Goal: Transaction & Acquisition: Book appointment/travel/reservation

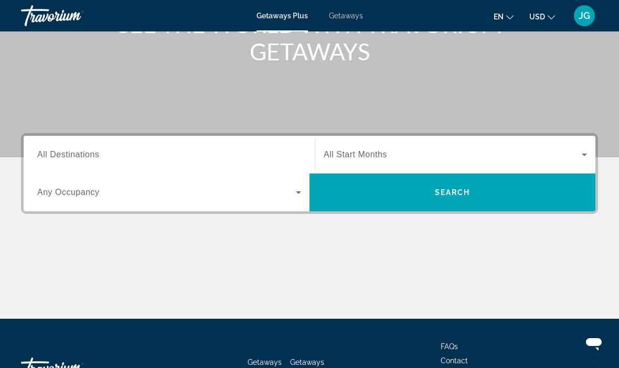
scroll to position [177, 0]
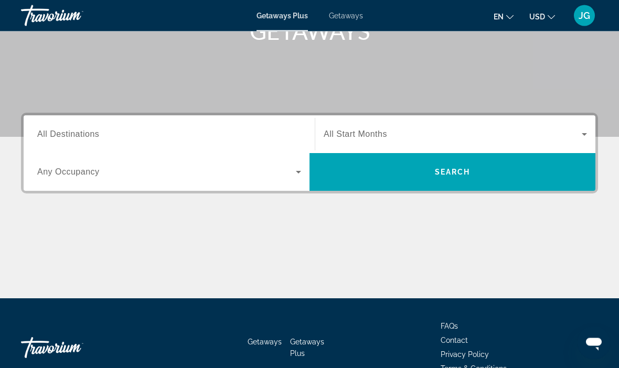
click at [234, 177] on span "Search widget" at bounding box center [166, 172] width 258 height 13
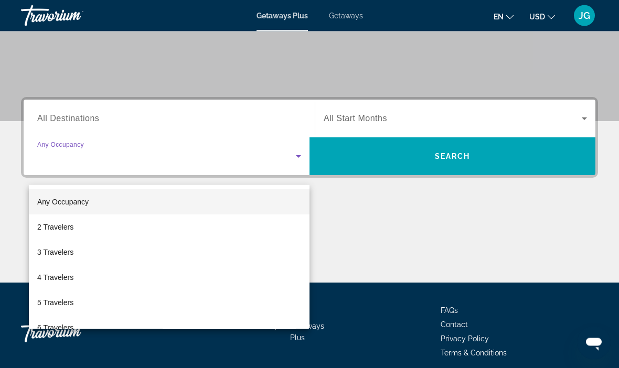
scroll to position [200, 0]
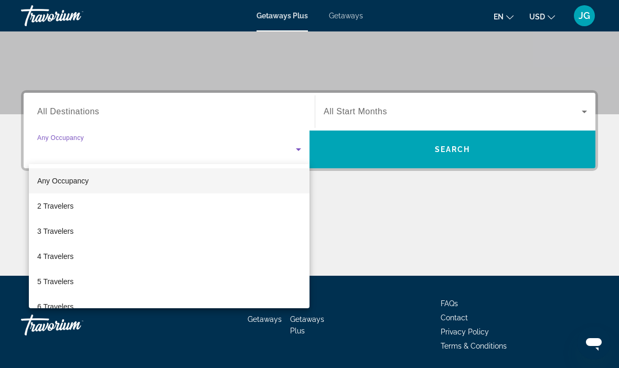
click at [242, 105] on div at bounding box center [309, 184] width 619 height 368
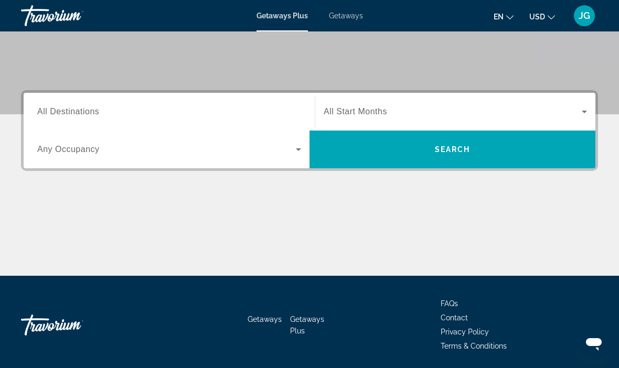
click at [537, 106] on span "Search widget" at bounding box center [452, 111] width 258 height 13
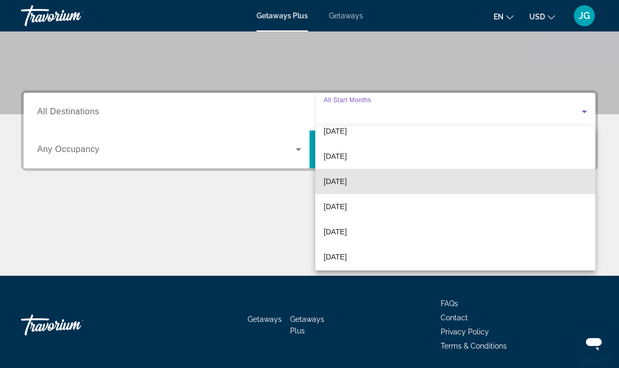
scroll to position [163, 0]
click at [402, 177] on mat-option "[DATE]" at bounding box center [455, 181] width 280 height 25
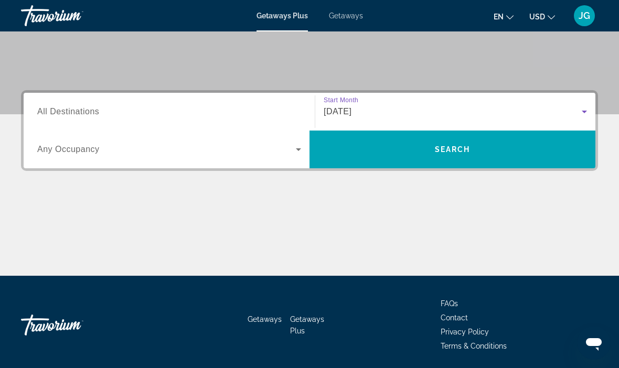
click at [487, 148] on span "Search widget" at bounding box center [452, 149] width 286 height 25
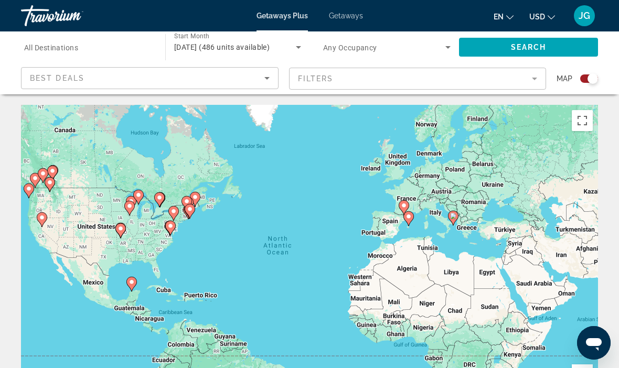
click at [366, 77] on mat-form-field "Filters" at bounding box center [417, 79] width 257 height 22
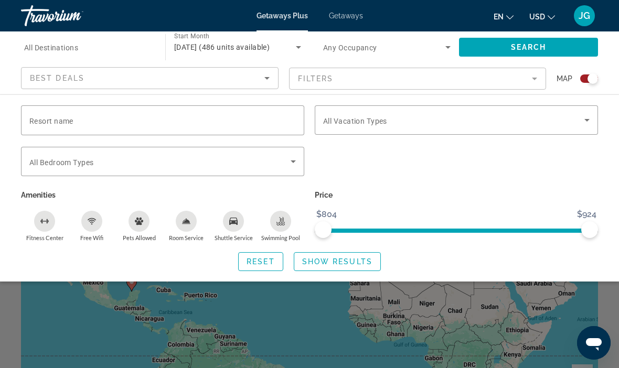
click at [86, 35] on div "Search widget" at bounding box center [87, 48] width 127 height 30
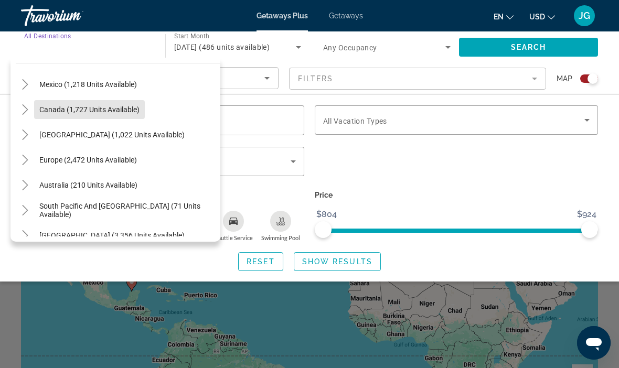
scroll to position [74, 0]
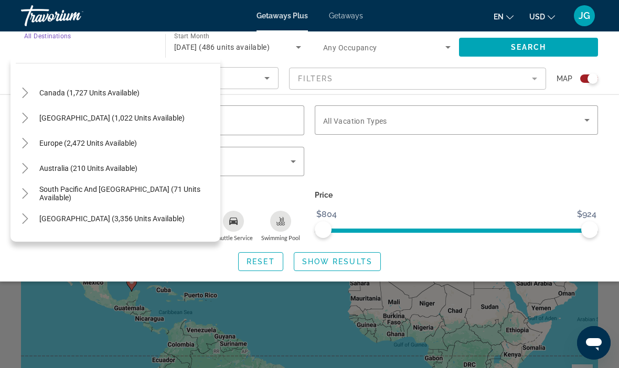
click at [137, 138] on span "Search widget" at bounding box center [88, 143] width 108 height 25
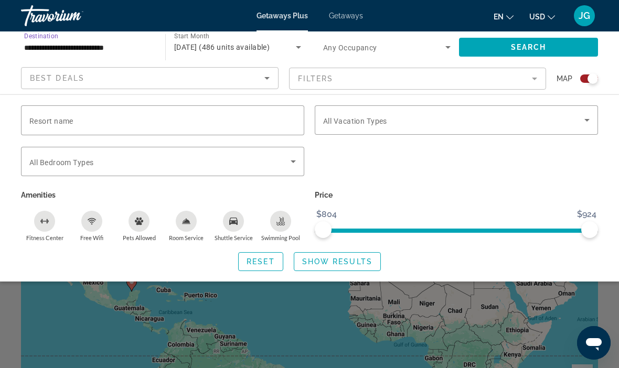
click at [94, 34] on div "**********" at bounding box center [87, 48] width 127 height 30
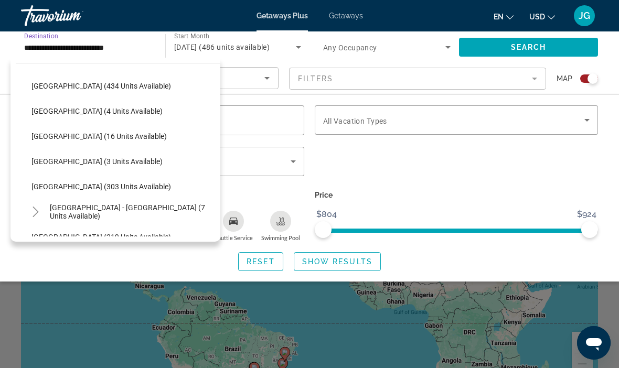
scroll to position [407, 0]
click at [90, 205] on span "Search widget" at bounding box center [133, 212] width 176 height 25
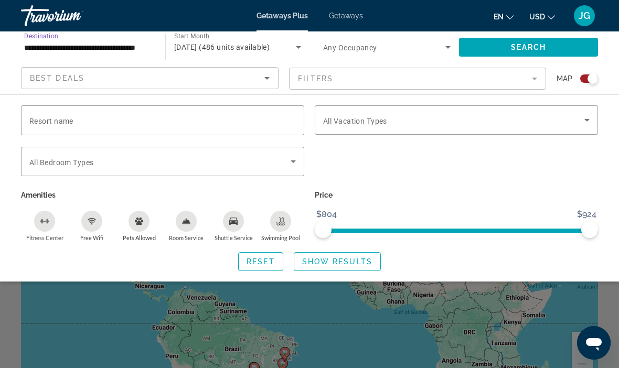
click at [124, 45] on input "**********" at bounding box center [87, 47] width 127 height 13
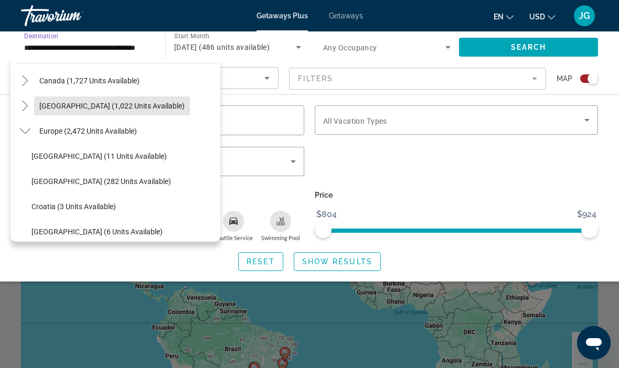
scroll to position [85, 0]
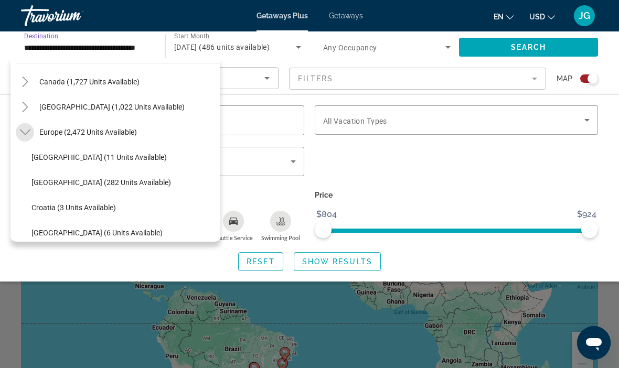
click at [18, 132] on mat-icon "Toggle Europe (2,472 units available)" at bounding box center [25, 132] width 18 height 18
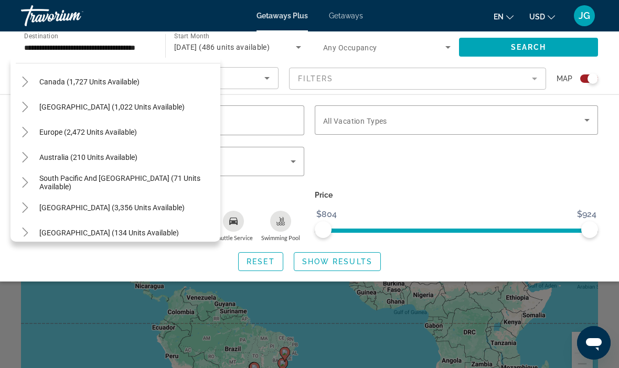
click at [29, 98] on mat-icon "Toggle Caribbean & Atlantic Islands (1,022 units available)" at bounding box center [25, 107] width 18 height 18
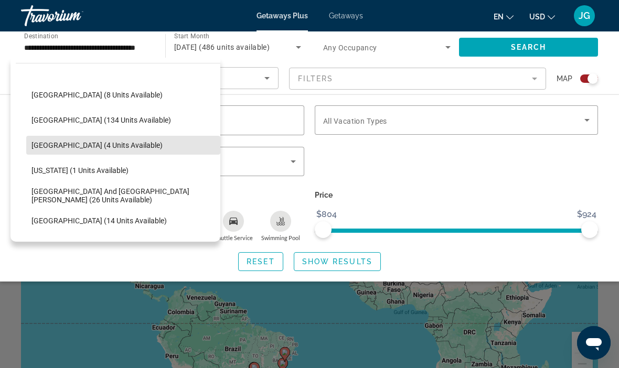
scroll to position [93, 0]
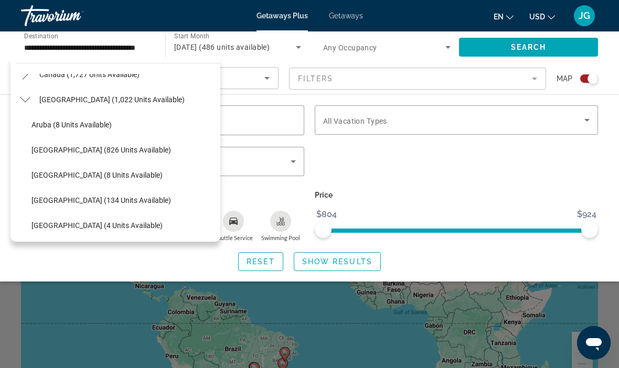
click at [29, 94] on mat-icon "Toggle Caribbean & Atlantic Islands (1,022 units available)" at bounding box center [25, 100] width 18 height 18
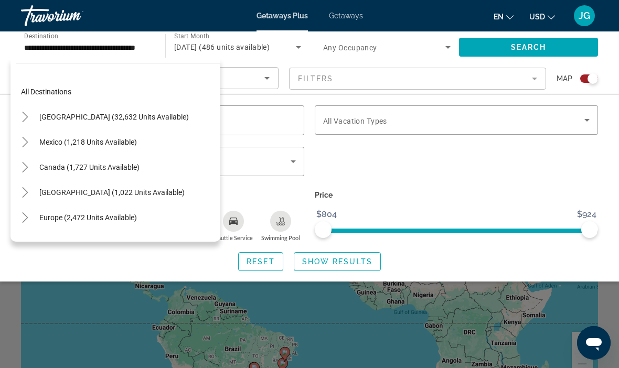
scroll to position [0, 0]
click at [31, 163] on mat-icon "Toggle Canada (1,727 units available)" at bounding box center [25, 167] width 18 height 18
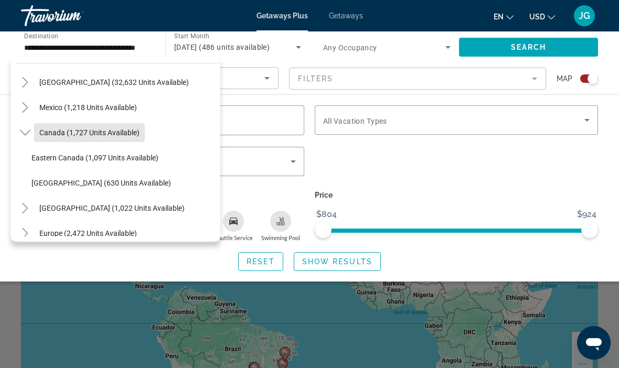
scroll to position [33, 0]
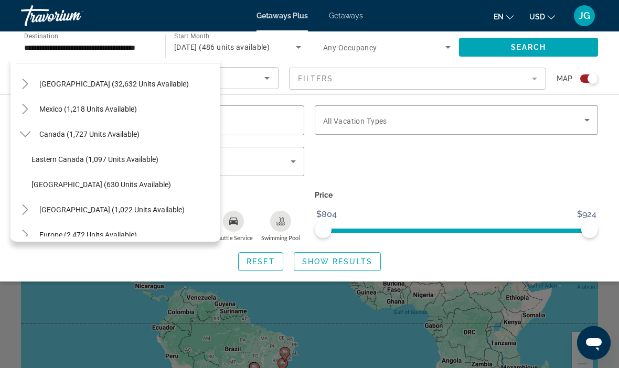
click at [25, 124] on span "Toggle Canada (1,727 units available)" at bounding box center [25, 134] width 25 height 25
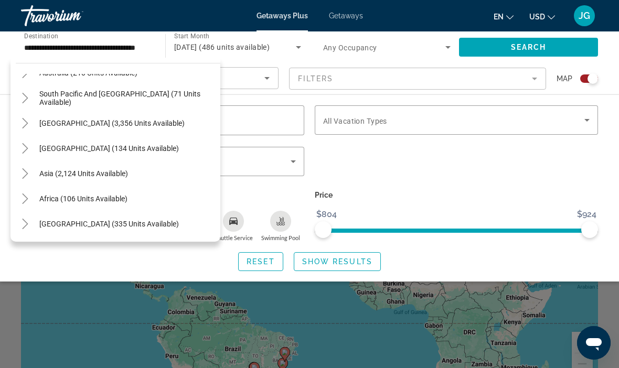
scroll to position [170, 0]
click at [29, 219] on icon "Toggle Middle East (335 units available)" at bounding box center [25, 224] width 10 height 10
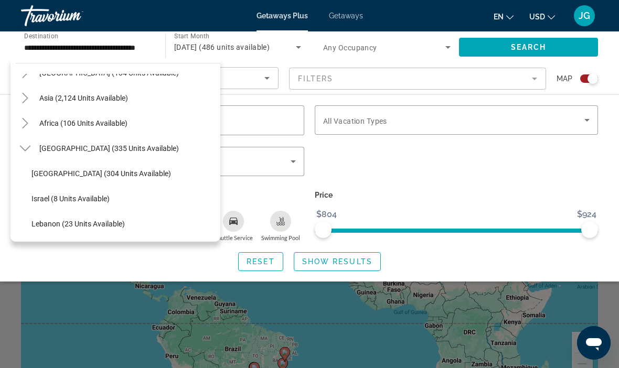
scroll to position [245, 0]
click at [25, 147] on icon "Toggle Middle East (335 units available)" at bounding box center [25, 148] width 10 height 10
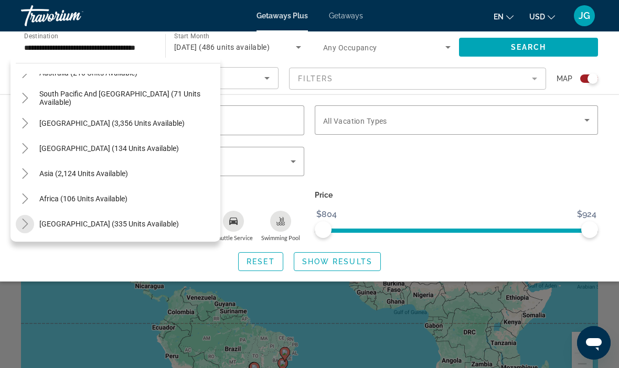
scroll to position [170, 0]
click at [28, 194] on icon "Toggle Africa (106 units available)" at bounding box center [25, 198] width 10 height 10
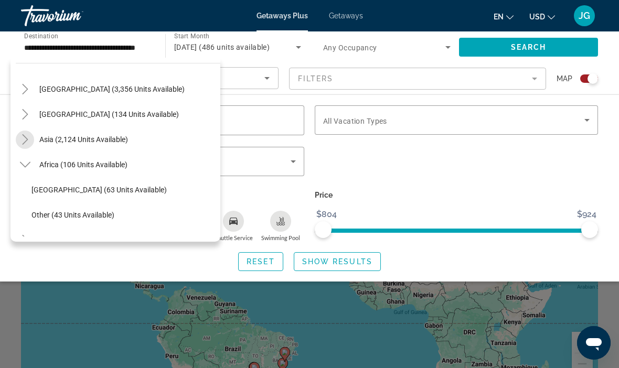
scroll to position [189, 0]
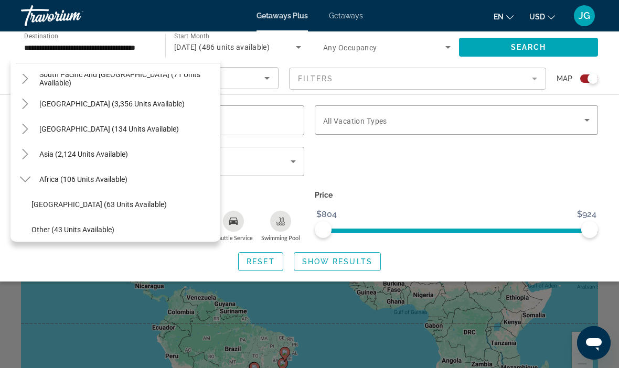
click at [24, 178] on icon "Toggle Africa (106 units available)" at bounding box center [25, 179] width 10 height 10
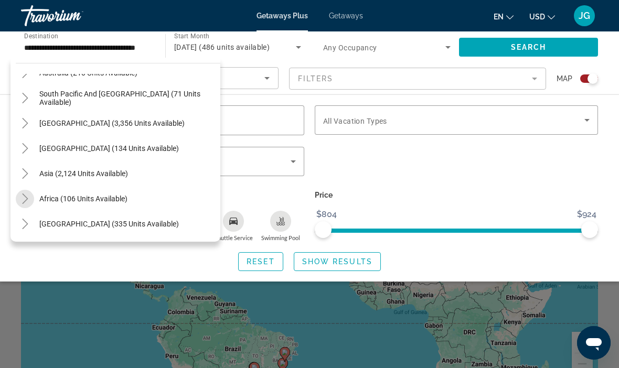
scroll to position [170, 0]
click at [26, 169] on icon "Toggle Asia (2,124 units available)" at bounding box center [25, 173] width 10 height 10
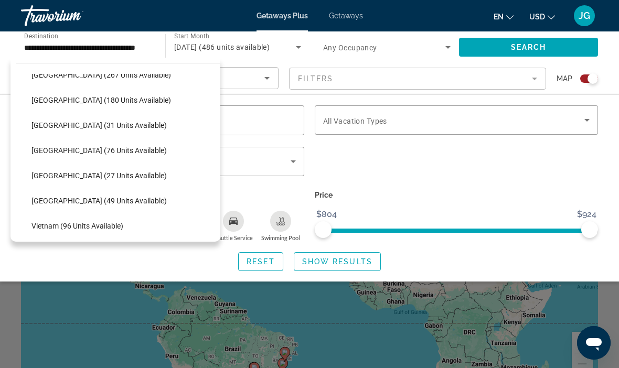
scroll to position [400, 0]
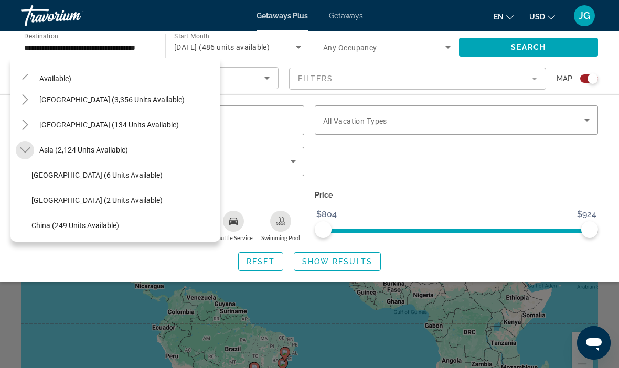
click at [28, 151] on icon "Toggle Asia (2,124 units available)" at bounding box center [25, 150] width 10 height 10
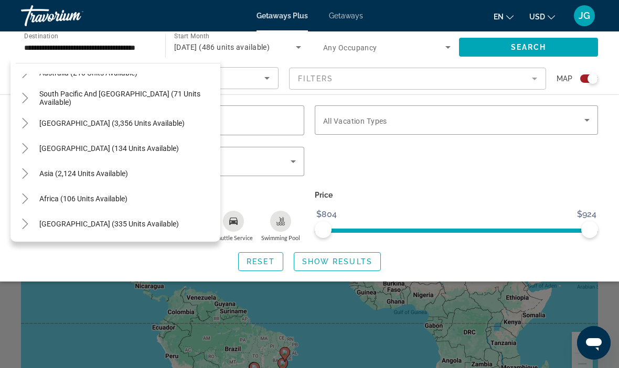
click at [28, 146] on icon "Toggle Central America (134 units available)" at bounding box center [25, 148] width 10 height 10
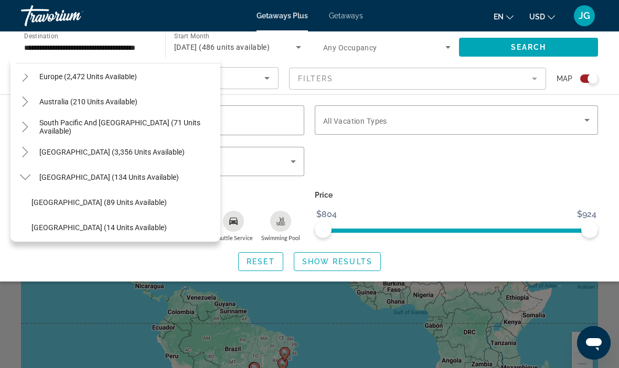
scroll to position [137, 0]
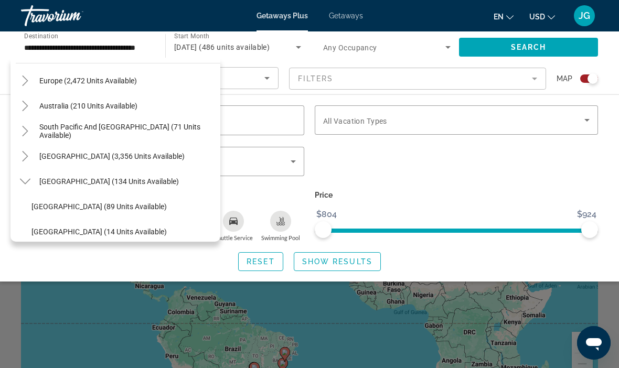
click at [30, 152] on icon "Toggle South America (3,356 units available)" at bounding box center [25, 156] width 10 height 10
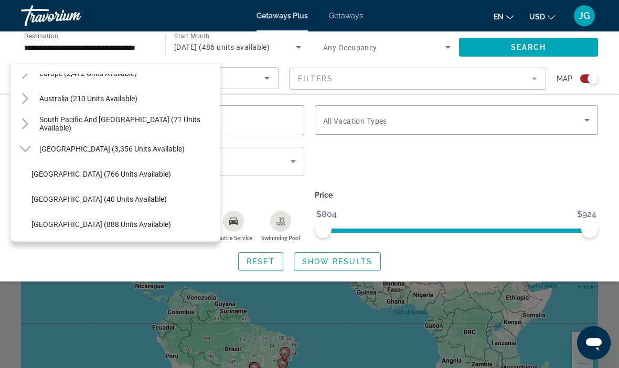
scroll to position [143, 0]
click at [25, 122] on icon "Toggle South Pacific and Oceania (71 units available)" at bounding box center [25, 125] width 6 height 10
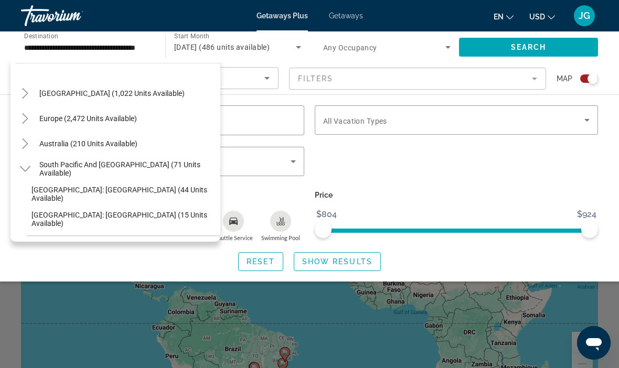
scroll to position [91, 0]
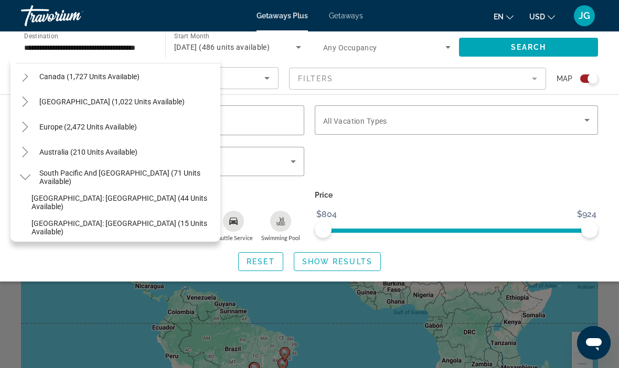
click at [29, 145] on mat-icon "Toggle Australia (210 units available)" at bounding box center [25, 152] width 18 height 18
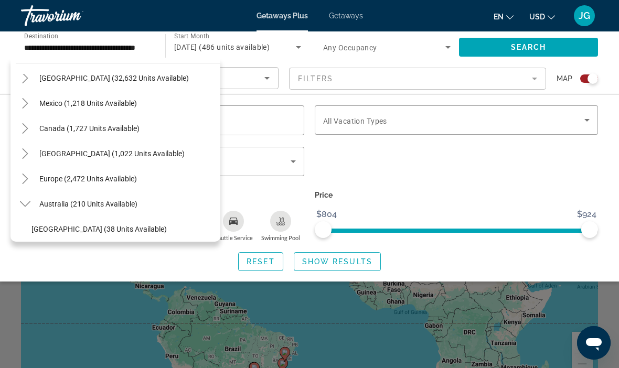
scroll to position [36, 0]
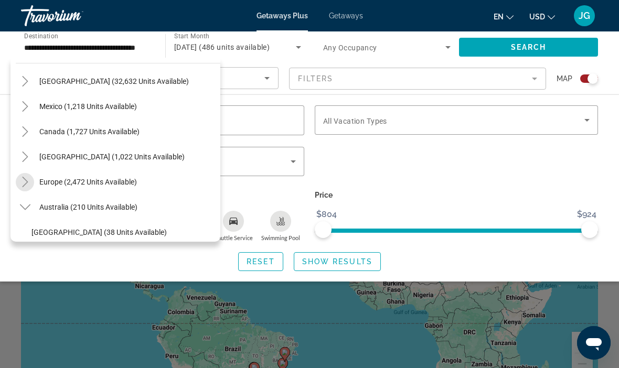
click at [31, 182] on mat-icon "Toggle Europe (2,472 units available)" at bounding box center [25, 182] width 18 height 18
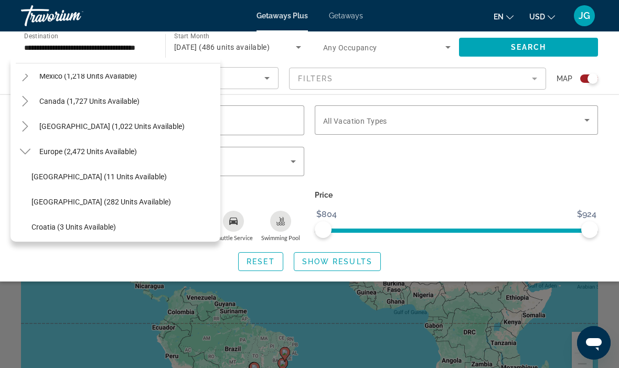
scroll to position [13, 0]
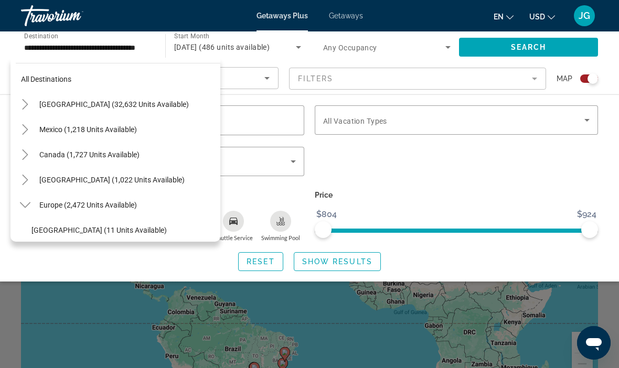
click at [24, 176] on icon "Toggle Caribbean & Atlantic Islands (1,022 units available)" at bounding box center [25, 180] width 10 height 10
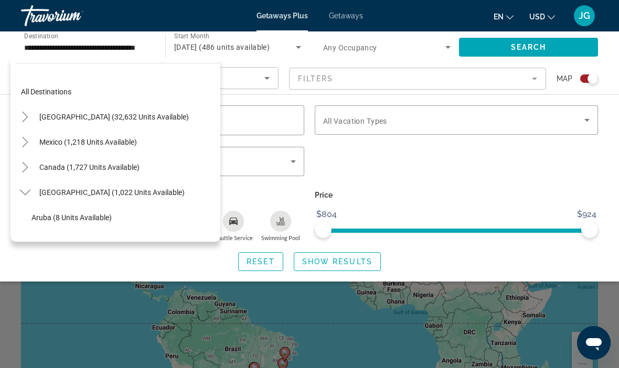
scroll to position [0, 0]
click at [27, 114] on icon "Toggle United States (32,632 units available)" at bounding box center [25, 117] width 10 height 10
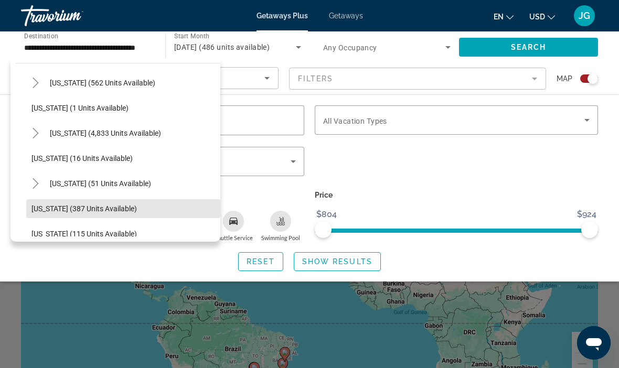
scroll to position [126, 0]
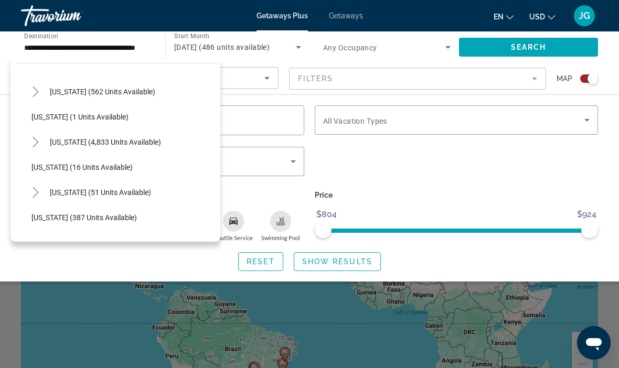
click at [39, 143] on icon "Toggle Florida (4,833 units available)" at bounding box center [35, 142] width 10 height 10
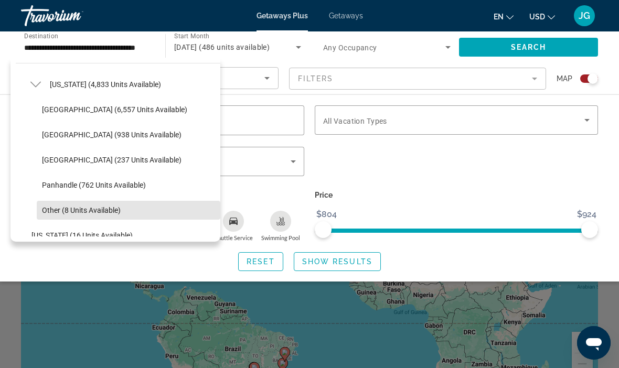
scroll to position [180, 0]
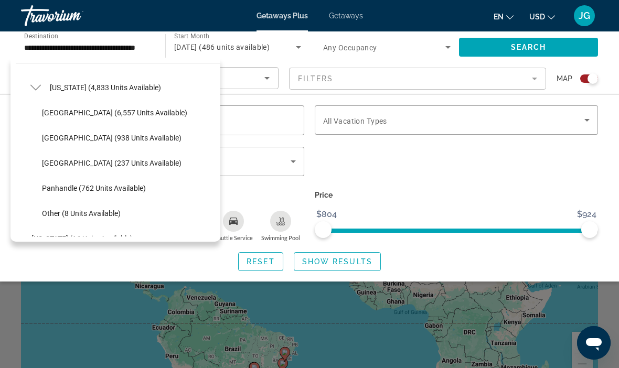
click at [139, 134] on span "[GEOGRAPHIC_DATA] (938 units available)" at bounding box center [111, 138] width 139 height 8
type input "**********"
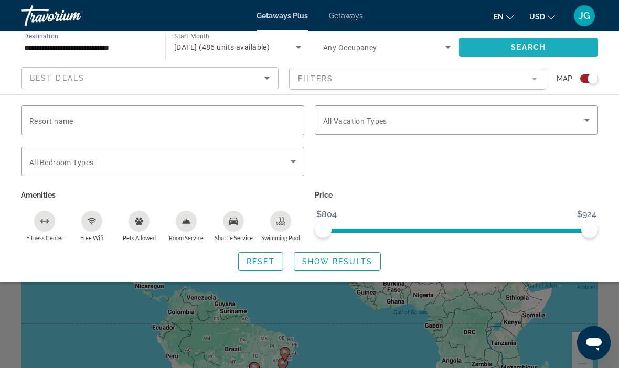
click at [548, 49] on span "Search widget" at bounding box center [528, 47] width 139 height 25
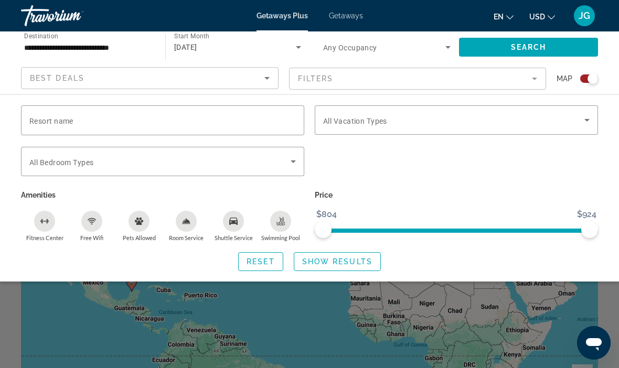
click at [562, 143] on div "Search widget" at bounding box center [456, 141] width 283 height 12
click at [563, 160] on div "Search widget" at bounding box center [456, 167] width 294 height 41
click at [365, 293] on div "Search widget" at bounding box center [309, 262] width 619 height 211
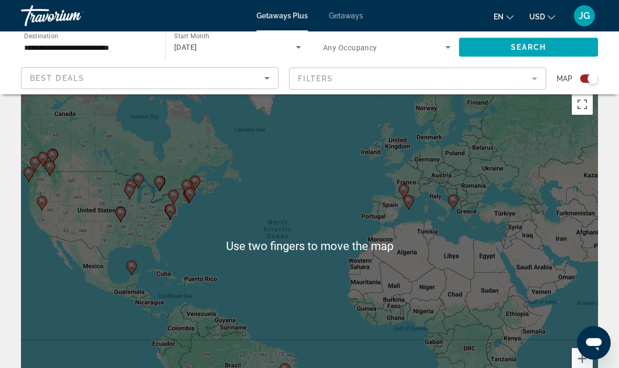
scroll to position [30, 0]
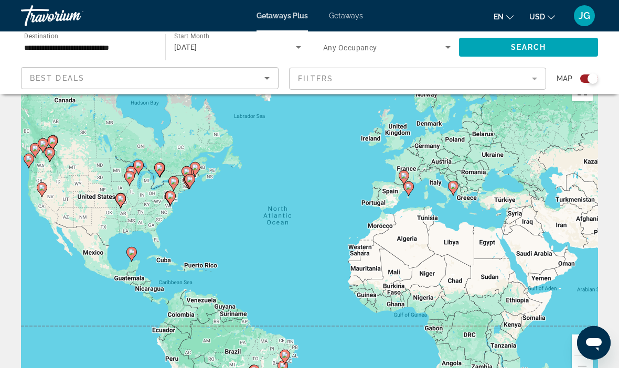
click at [585, 80] on div "Search widget" at bounding box center [589, 78] width 18 height 8
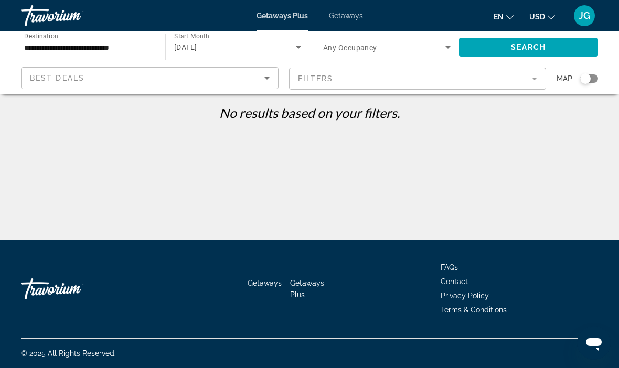
scroll to position [0, 0]
click at [70, 52] on input "**********" at bounding box center [87, 47] width 127 height 13
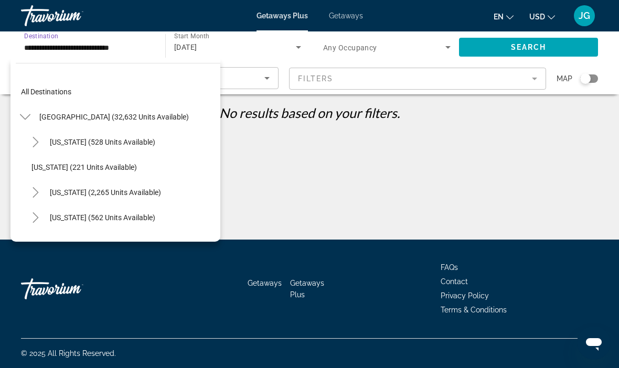
scroll to position [163, 0]
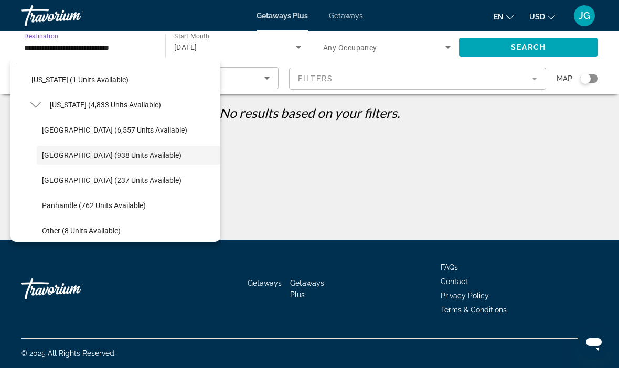
click at [195, 41] on div "[DATE]" at bounding box center [235, 47] width 122 height 13
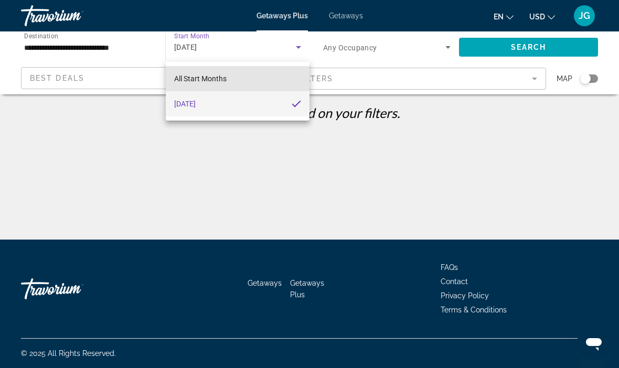
click at [255, 72] on mat-option "All Start Months" at bounding box center [238, 78] width 144 height 25
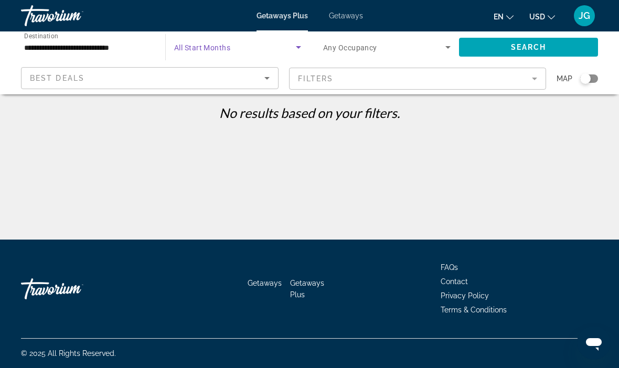
click at [211, 35] on div "Search widget" at bounding box center [237, 47] width 127 height 29
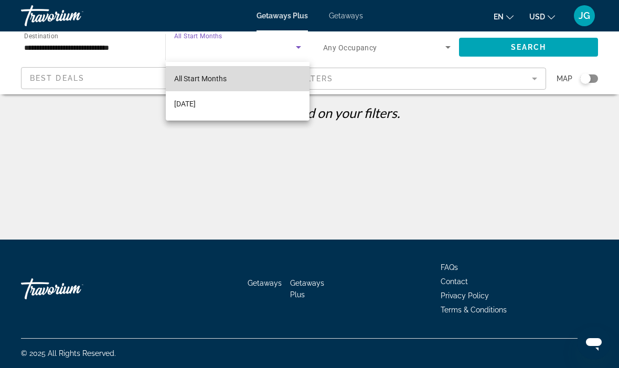
click at [266, 72] on mat-option "All Start Months" at bounding box center [238, 78] width 144 height 25
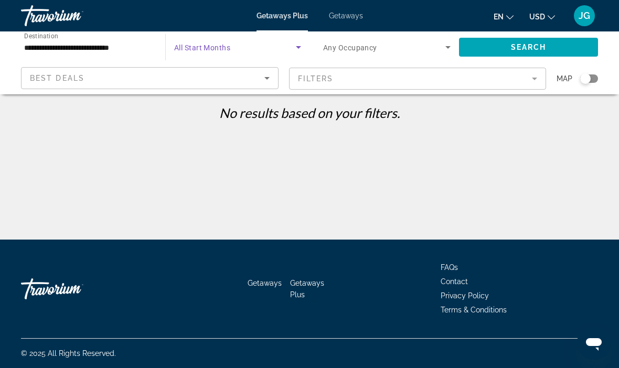
click at [548, 42] on span "Search widget" at bounding box center [528, 47] width 139 height 25
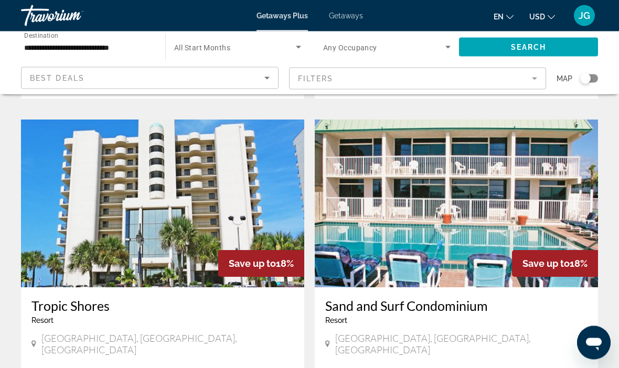
scroll to position [770, 0]
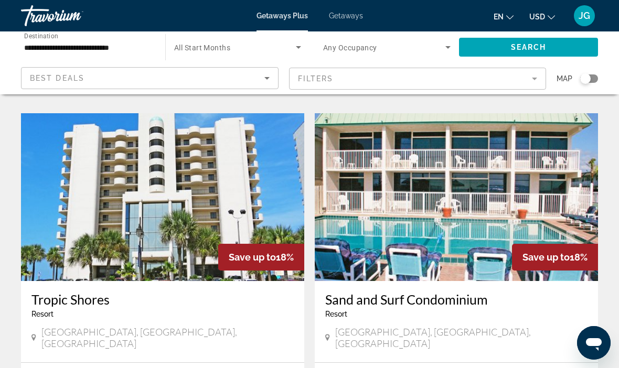
click at [236, 186] on img "Main content" at bounding box center [162, 197] width 283 height 168
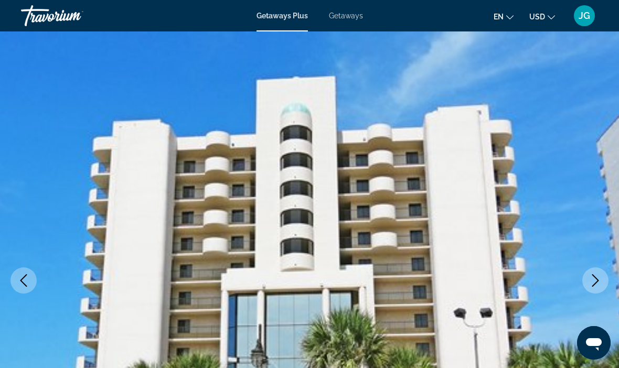
click at [592, 279] on icon "Next image" at bounding box center [595, 280] width 13 height 13
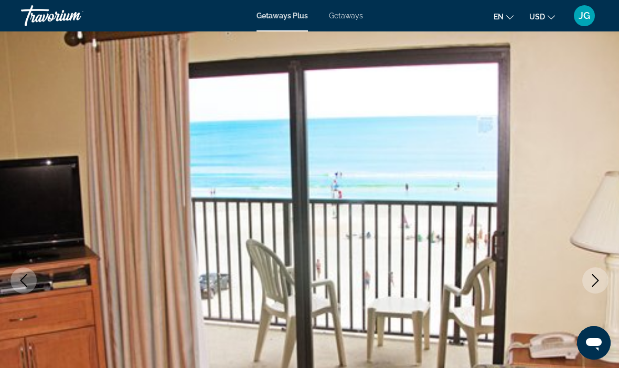
click at [596, 273] on button "Next image" at bounding box center [595, 280] width 26 height 26
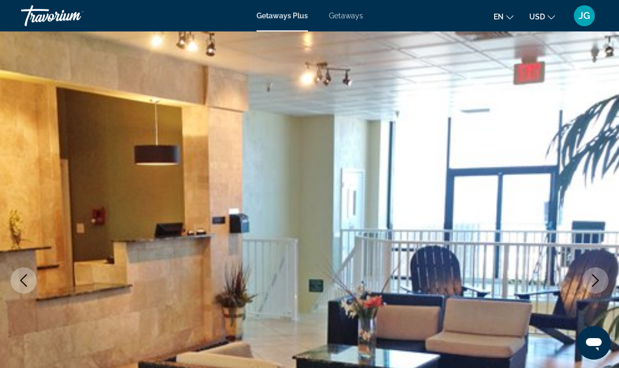
click at [587, 273] on button "Next image" at bounding box center [595, 280] width 26 height 26
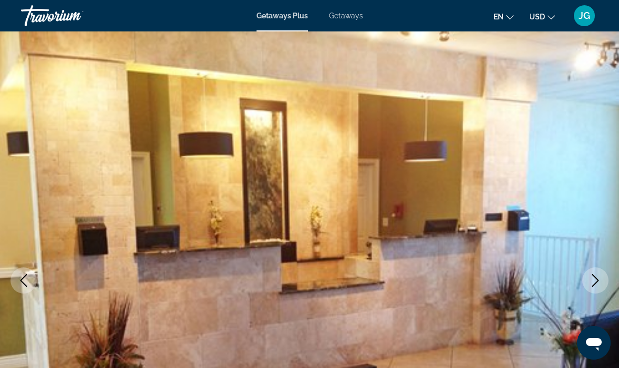
click at [590, 279] on icon "Next image" at bounding box center [595, 280] width 13 height 13
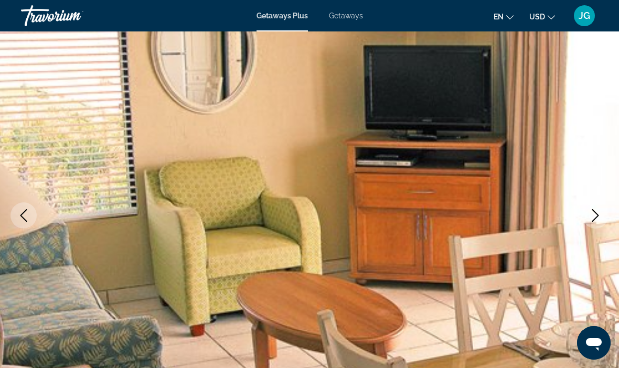
scroll to position [64, 0]
click at [589, 217] on icon "Next image" at bounding box center [595, 216] width 13 height 13
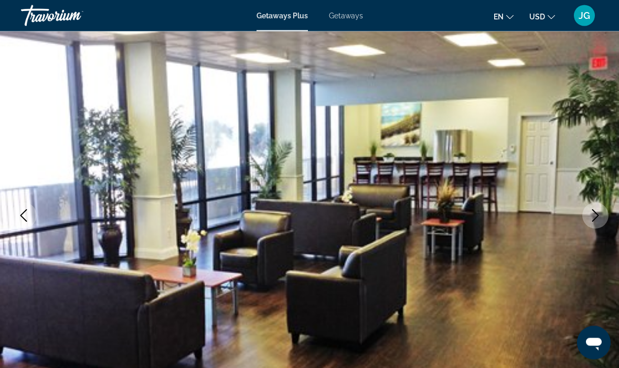
click at [589, 223] on button "Next image" at bounding box center [595, 216] width 26 height 26
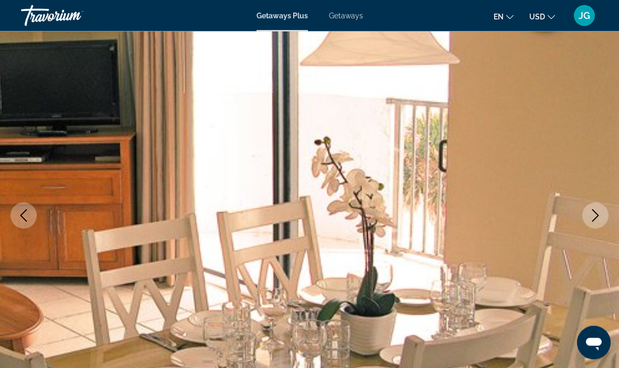
click at [591, 221] on icon "Next image" at bounding box center [595, 216] width 13 height 13
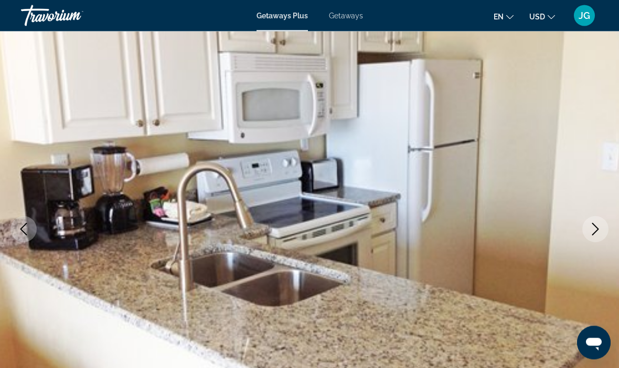
scroll to position [0, 0]
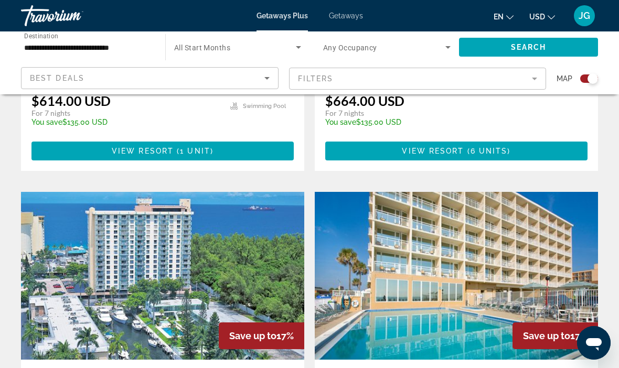
scroll to position [2123, 0]
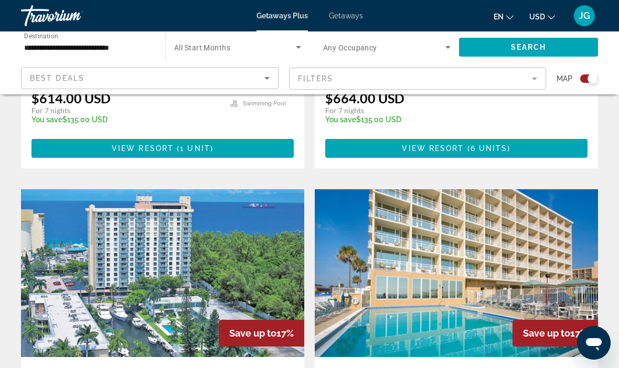
click at [571, 228] on img "Main content" at bounding box center [456, 273] width 283 height 168
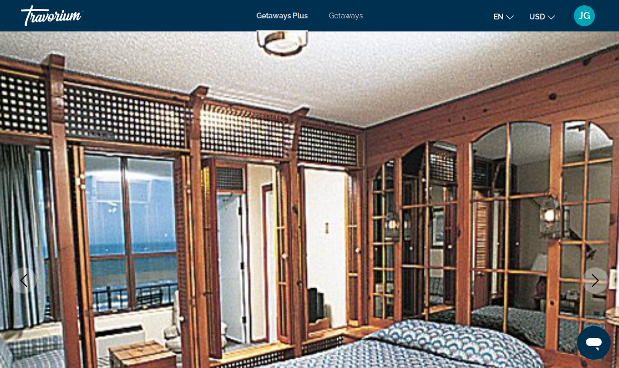
click at [596, 273] on button "Next image" at bounding box center [595, 280] width 26 height 26
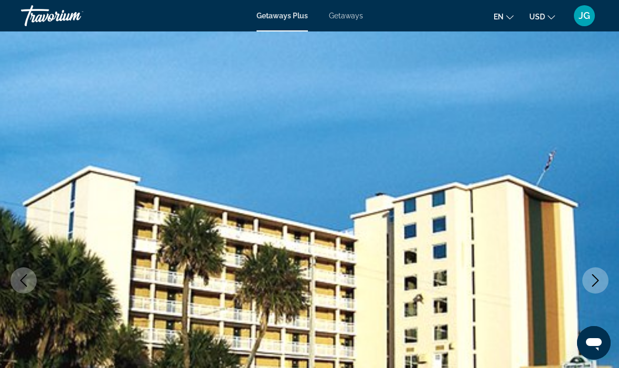
click at [595, 272] on button "Next image" at bounding box center [595, 280] width 26 height 26
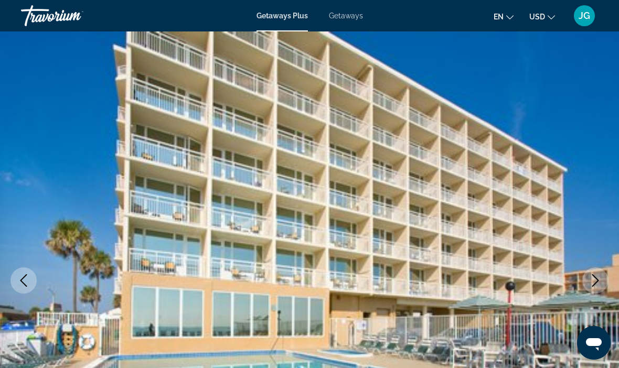
click at [589, 277] on icon "Next image" at bounding box center [595, 280] width 13 height 13
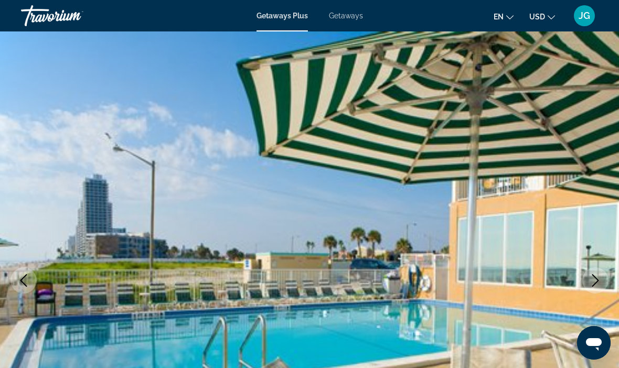
click at [594, 274] on icon "Next image" at bounding box center [595, 280] width 13 height 13
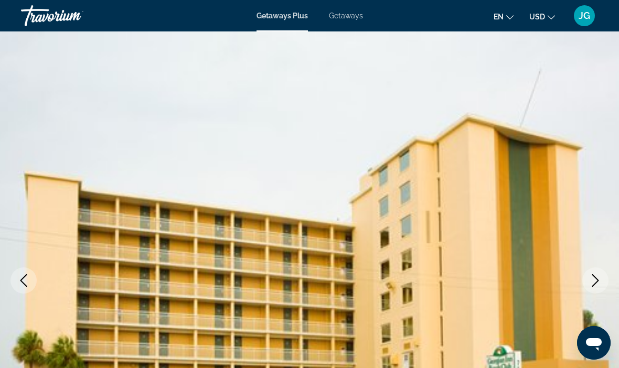
click at [593, 278] on icon "Next image" at bounding box center [595, 280] width 13 height 13
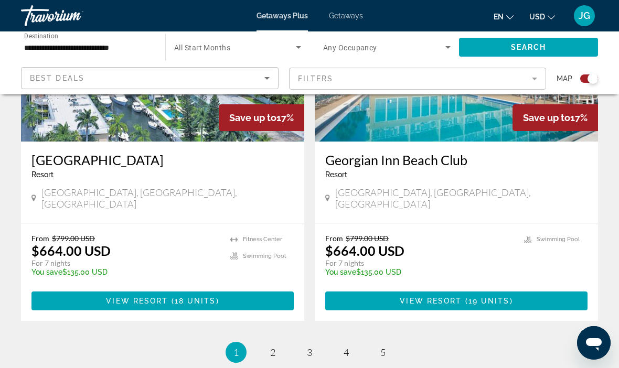
scroll to position [2290, 0]
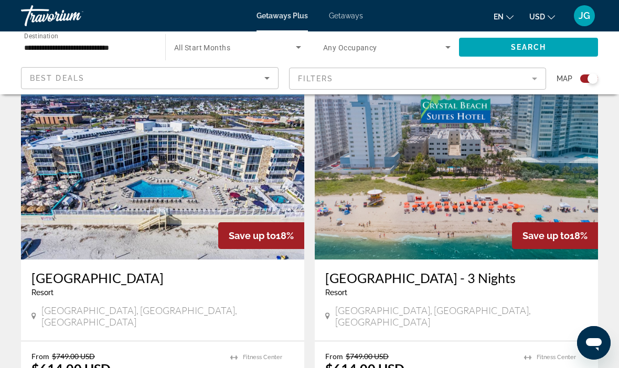
scroll to position [368, 0]
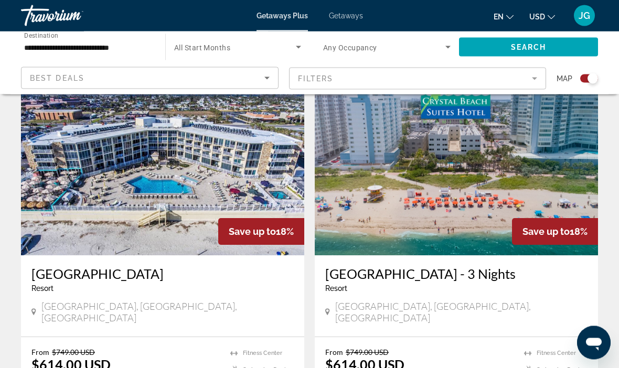
click at [554, 231] on span "Save up to" at bounding box center [545, 231] width 47 height 11
click at [496, 224] on img "Main content" at bounding box center [456, 172] width 283 height 168
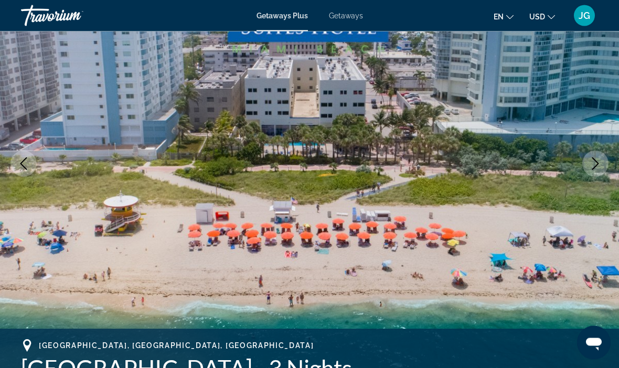
scroll to position [106, 0]
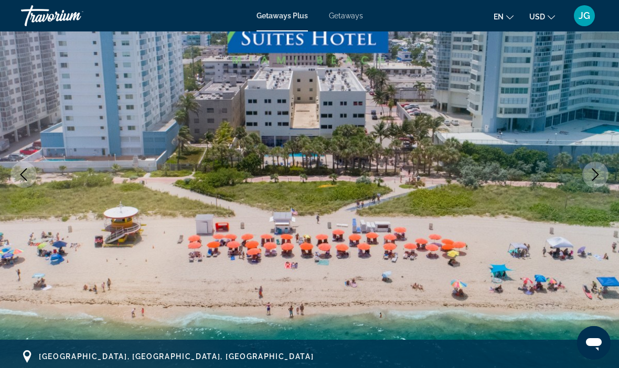
click at [600, 160] on img "Main content" at bounding box center [309, 175] width 619 height 498
click at [591, 172] on icon "Next image" at bounding box center [595, 174] width 13 height 13
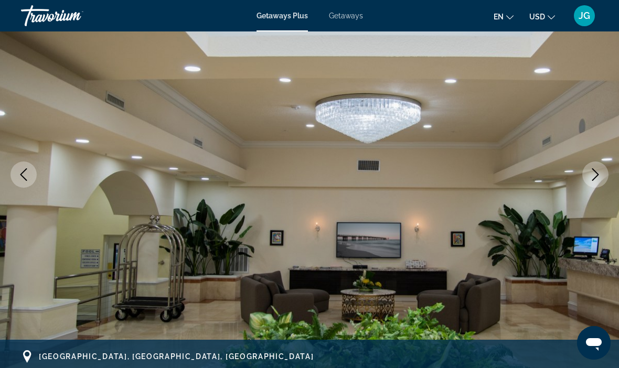
click at [596, 170] on icon "Next image" at bounding box center [595, 174] width 13 height 13
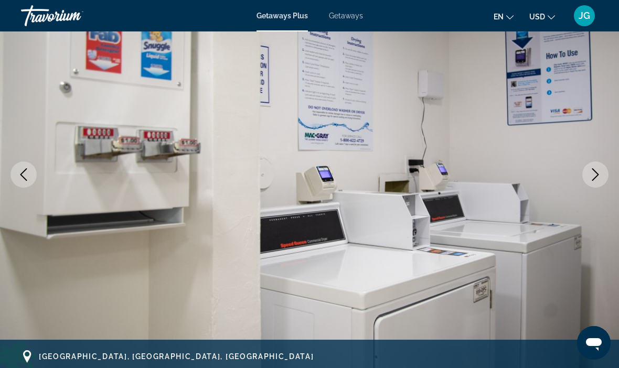
click at [595, 172] on icon "Next image" at bounding box center [595, 174] width 13 height 13
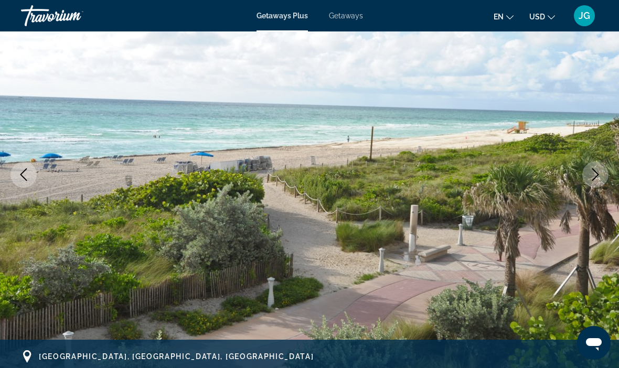
click at [595, 170] on icon "Next image" at bounding box center [595, 174] width 13 height 13
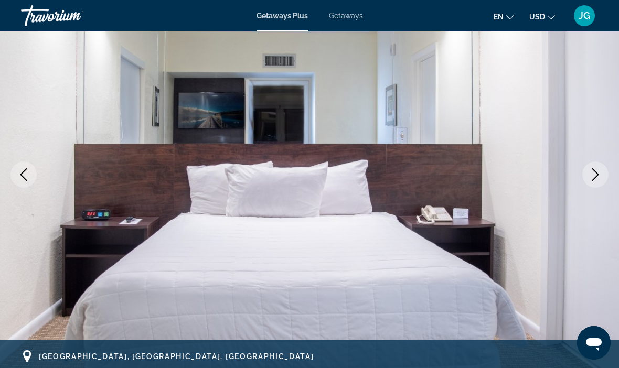
click at [597, 170] on icon "Next image" at bounding box center [595, 174] width 13 height 13
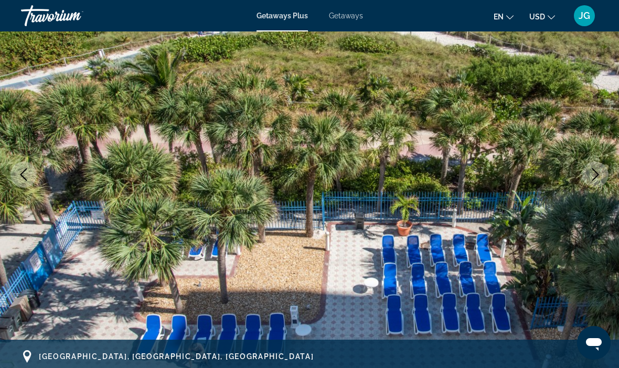
click at [590, 171] on icon "Next image" at bounding box center [595, 174] width 13 height 13
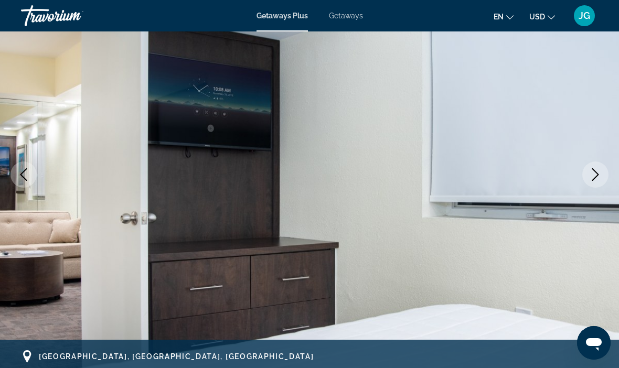
click at [533, 205] on img "Main content" at bounding box center [309, 175] width 619 height 498
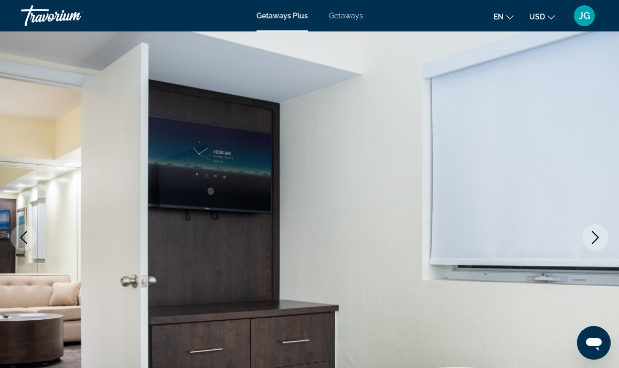
scroll to position [0, 0]
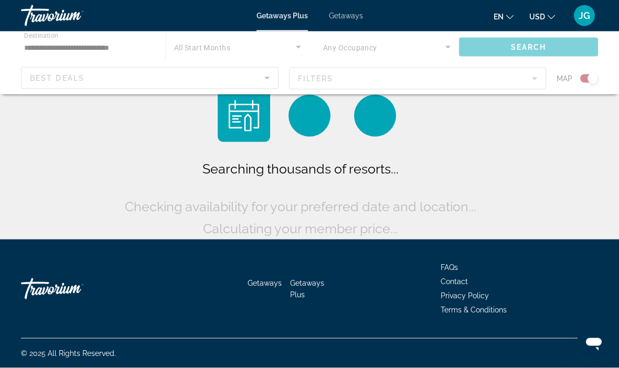
scroll to position [36, 0]
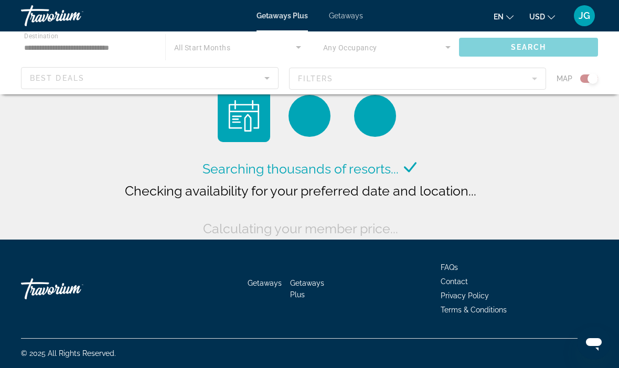
click at [67, 42] on div "Main content" at bounding box center [309, 62] width 619 height 63
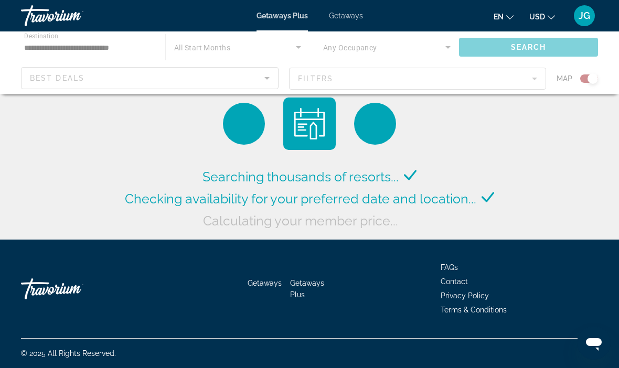
click at [53, 39] on div "Main content" at bounding box center [309, 62] width 619 height 63
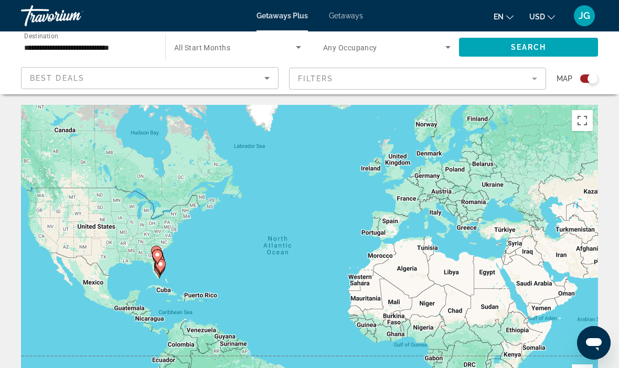
click at [63, 43] on input "**********" at bounding box center [87, 47] width 127 height 13
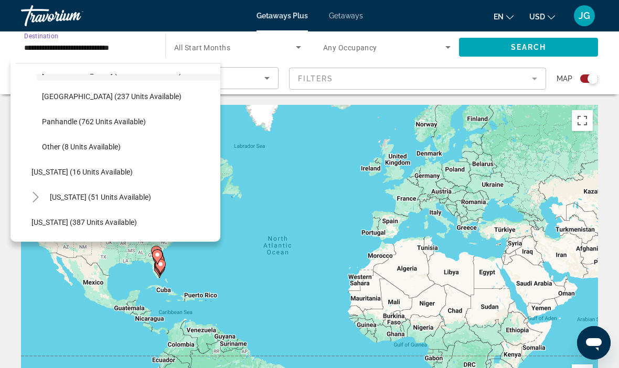
scroll to position [247, 0]
click at [59, 151] on span "Search widget" at bounding box center [128, 146] width 183 height 25
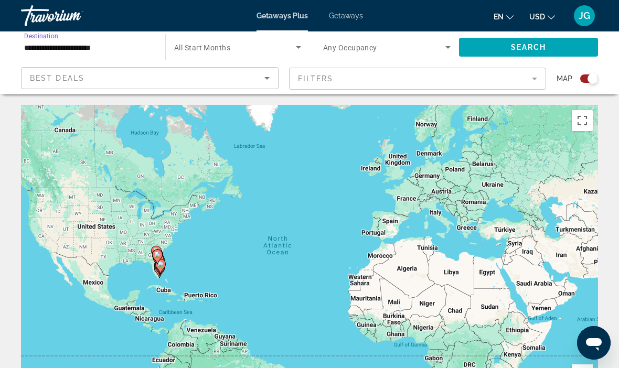
click at [584, 75] on div "Search widget" at bounding box center [589, 78] width 18 height 8
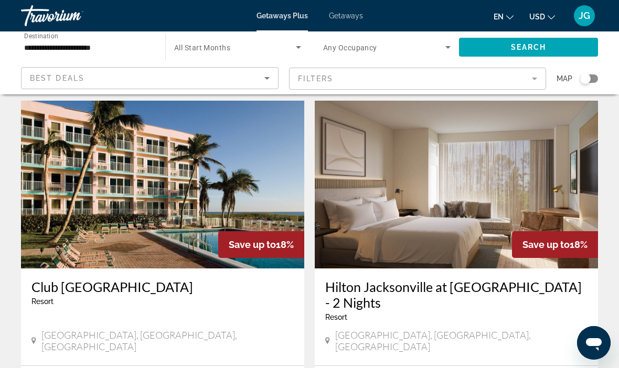
click at [574, 50] on span "Search widget" at bounding box center [528, 47] width 139 height 25
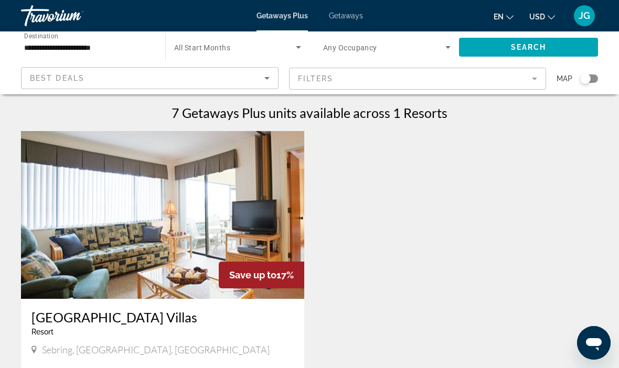
click at [384, 73] on mat-form-field "Filters" at bounding box center [417, 79] width 257 height 22
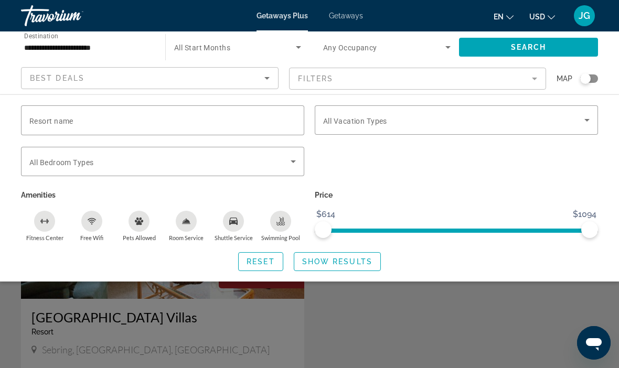
click at [46, 46] on input "**********" at bounding box center [87, 47] width 127 height 13
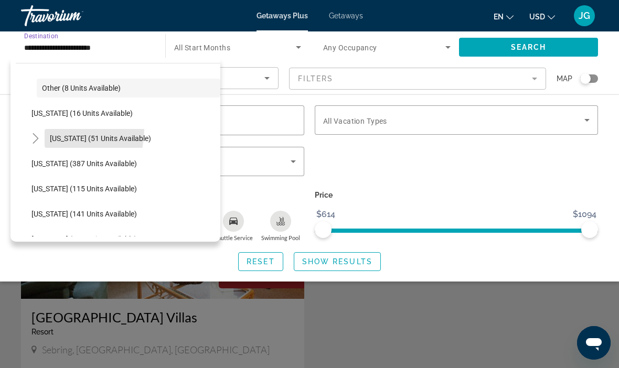
scroll to position [312, 0]
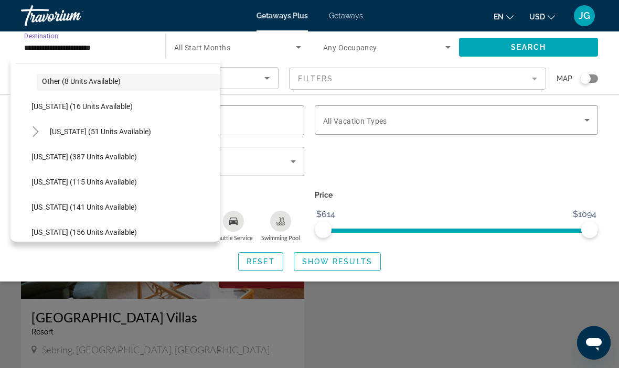
click at [46, 130] on span "Search widget" at bounding box center [101, 131] width 112 height 25
type input "**********"
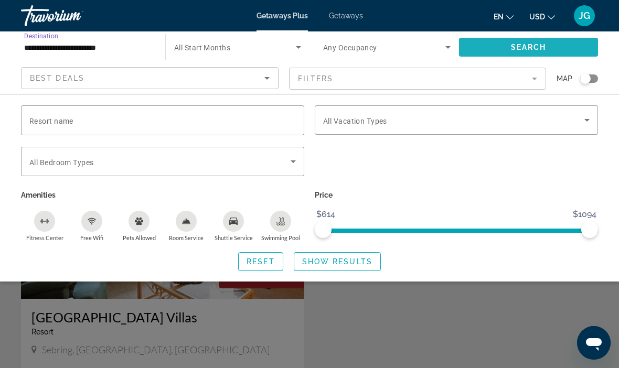
click at [543, 43] on span "Search" at bounding box center [529, 47] width 36 height 8
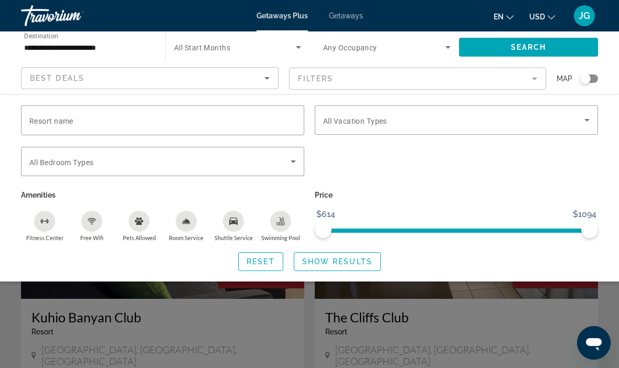
click at [470, 313] on div "Search widget" at bounding box center [309, 262] width 619 height 211
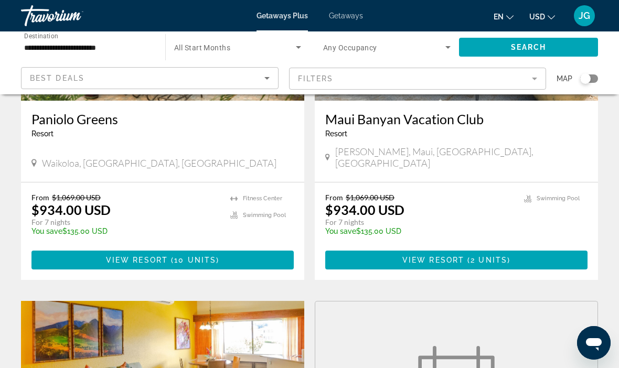
scroll to position [1290, 0]
